Goal: Task Accomplishment & Management: Complete application form

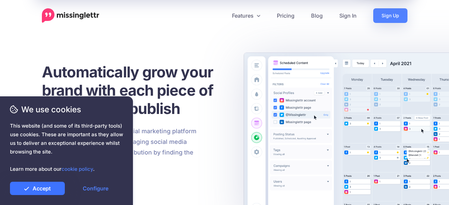
click at [42, 189] on link "Accept" at bounding box center [37, 188] width 55 height 13
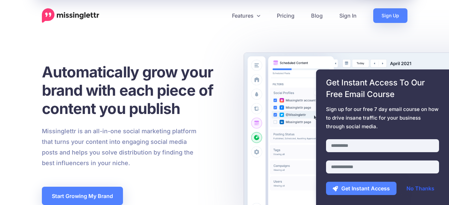
click at [425, 188] on link "No Thanks" at bounding box center [420, 188] width 41 height 13
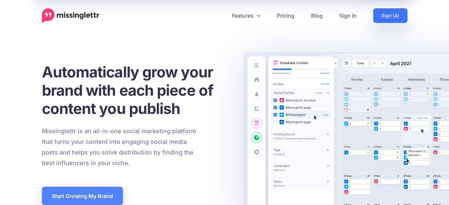
click at [393, 18] on link "Sign Up" at bounding box center [390, 15] width 34 height 15
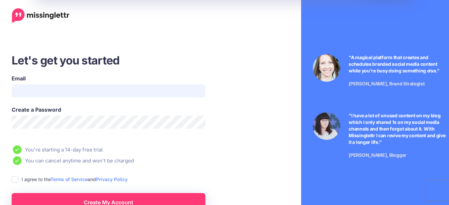
click at [130, 93] on input "Email" at bounding box center [109, 90] width 194 height 13
type input "**********"
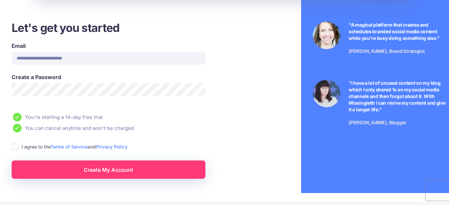
scroll to position [34, 0]
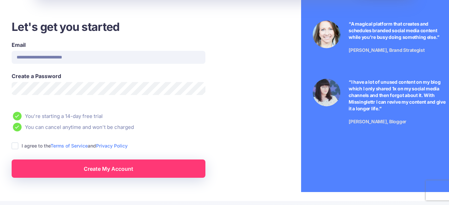
click at [15, 146] on ins at bounding box center [15, 146] width 7 height 7
click at [112, 171] on link "Create My Account" at bounding box center [109, 169] width 194 height 18
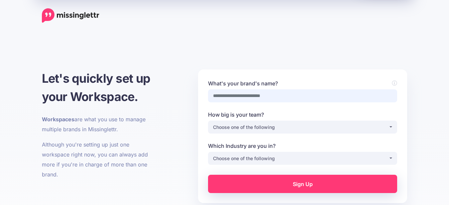
drag, startPoint x: 283, startPoint y: 97, endPoint x: 220, endPoint y: 102, distance: 62.7
click at [220, 102] on input "What's your brand's name?" at bounding box center [302, 95] width 189 height 13
drag, startPoint x: 213, startPoint y: 96, endPoint x: 286, endPoint y: 96, distance: 73.1
click at [286, 96] on input "What's your brand's name?" at bounding box center [302, 95] width 189 height 13
click at [390, 128] on button "Choose one of the following" at bounding box center [302, 127] width 189 height 13
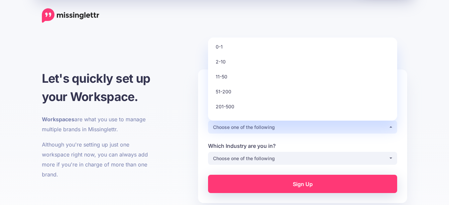
click at [392, 126] on button "Choose one of the following" at bounding box center [302, 127] width 189 height 13
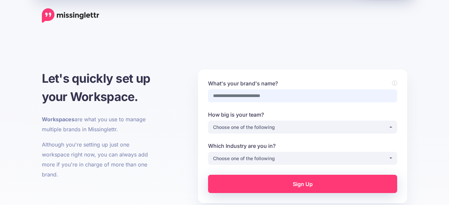
click at [268, 96] on input "What's your brand's name?" at bounding box center [302, 95] width 189 height 13
type input "**********"
click at [391, 127] on button "Choose one of the following" at bounding box center [302, 127] width 189 height 13
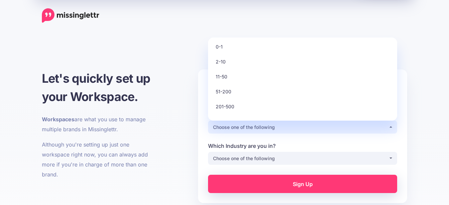
click at [391, 127] on button "Choose one of the following" at bounding box center [302, 127] width 189 height 13
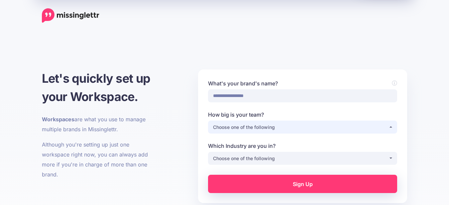
click at [391, 127] on button "Choose one of the following" at bounding box center [302, 127] width 189 height 13
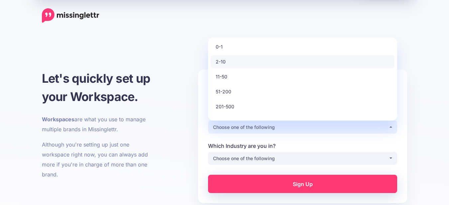
click at [223, 61] on span "2-10" at bounding box center [221, 62] width 10 height 8
select select "*"
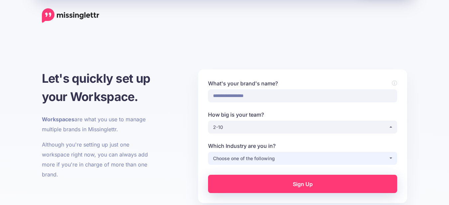
click at [392, 158] on button "Choose one of the following" at bounding box center [302, 158] width 189 height 13
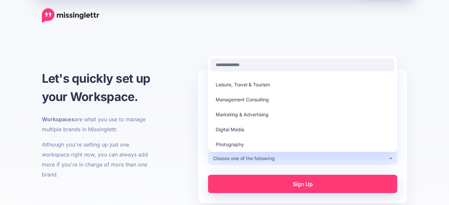
scroll to position [120, 0]
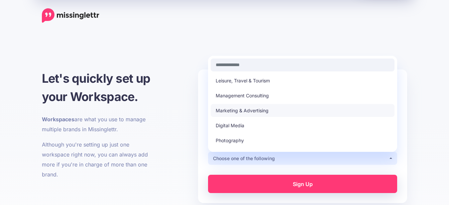
click at [254, 109] on span "Marketing & Advertising" at bounding box center [242, 111] width 53 height 8
select select "*********"
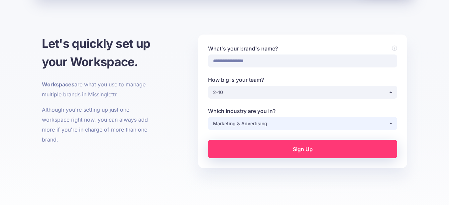
scroll to position [34, 0]
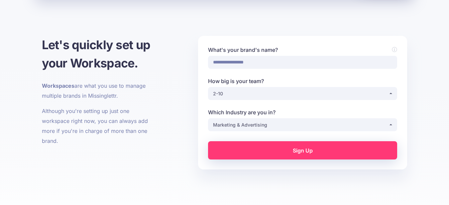
click at [303, 153] on link "Sign Up" at bounding box center [302, 150] width 189 height 18
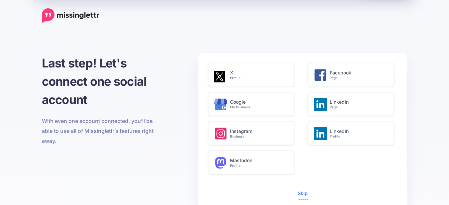
click at [307, 196] on span "Skip" at bounding box center [303, 194] width 10 height 12
click at [305, 193] on link "Skip" at bounding box center [303, 193] width 10 height 6
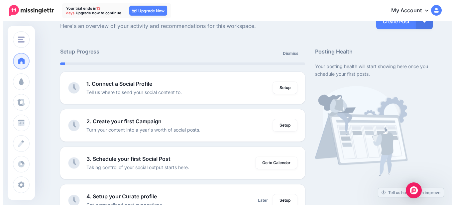
scroll to position [18, 0]
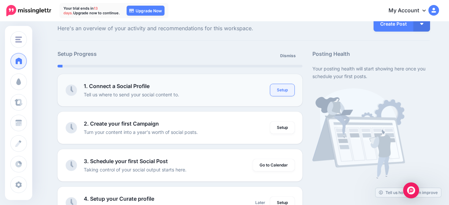
click at [285, 92] on link "Setup" at bounding box center [282, 90] width 24 height 12
